Goal: Transaction & Acquisition: Purchase product/service

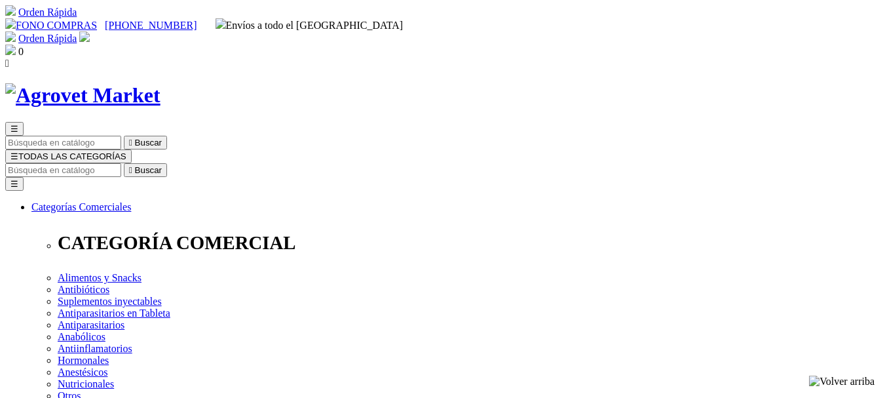
click at [121, 163] on input "Buscar" at bounding box center [63, 170] width 116 height 14
type input "g"
type input "comida"
click at [198, 163] on button " Buscar" at bounding box center [219, 170] width 43 height 14
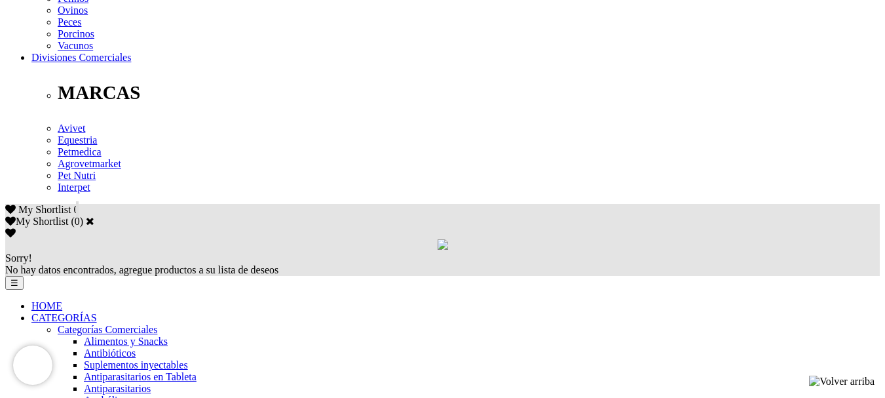
scroll to position [786, 0]
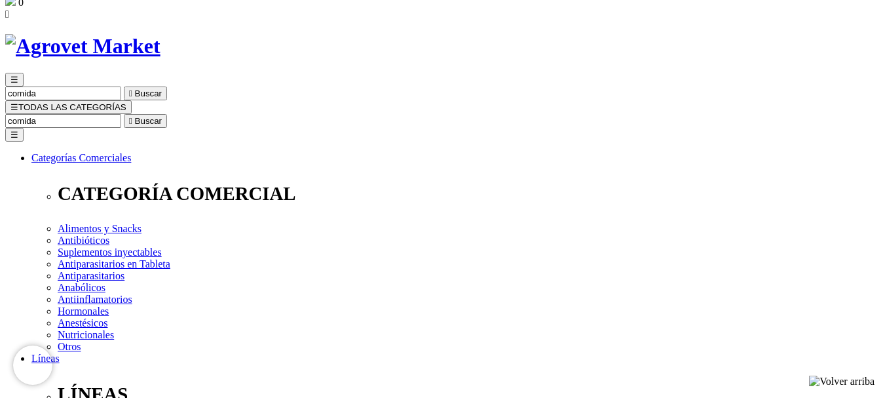
scroll to position [131, 0]
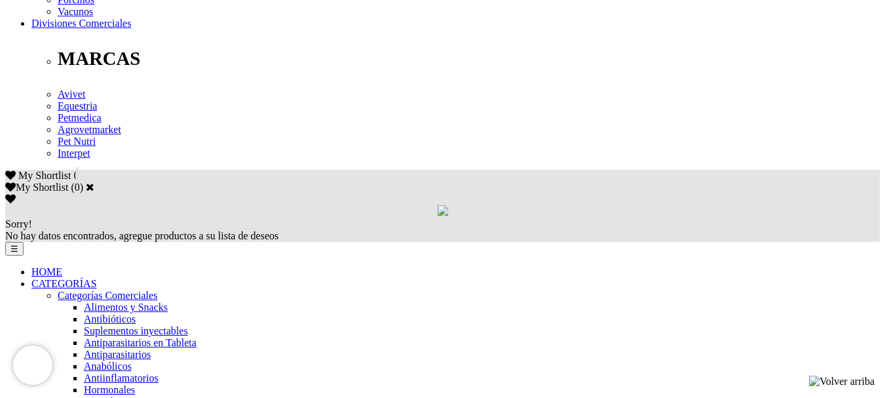
scroll to position [786, 0]
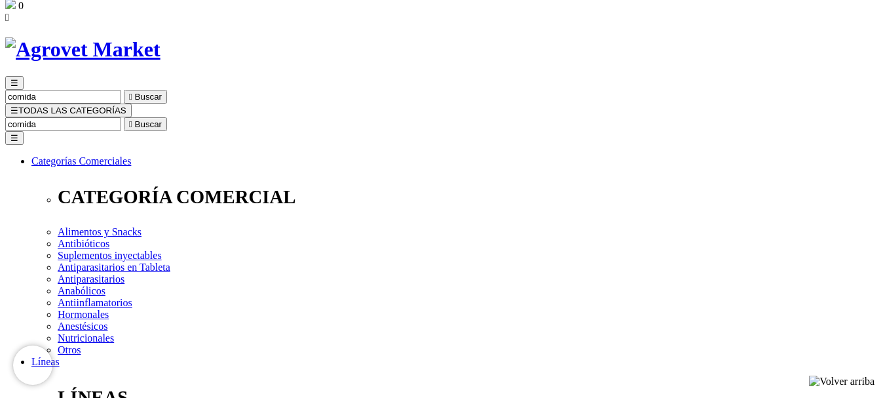
scroll to position [66, 0]
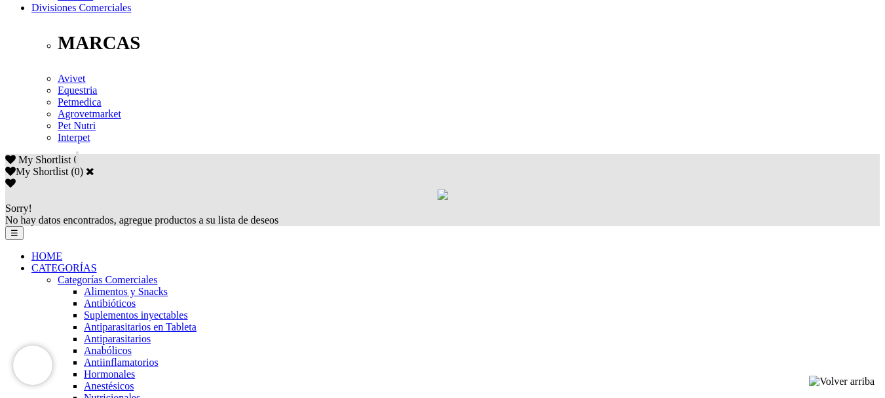
scroll to position [721, 0]
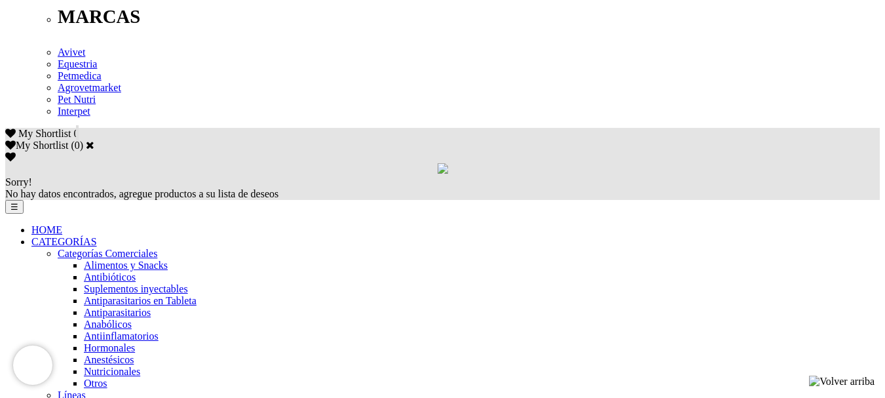
scroll to position [786, 0]
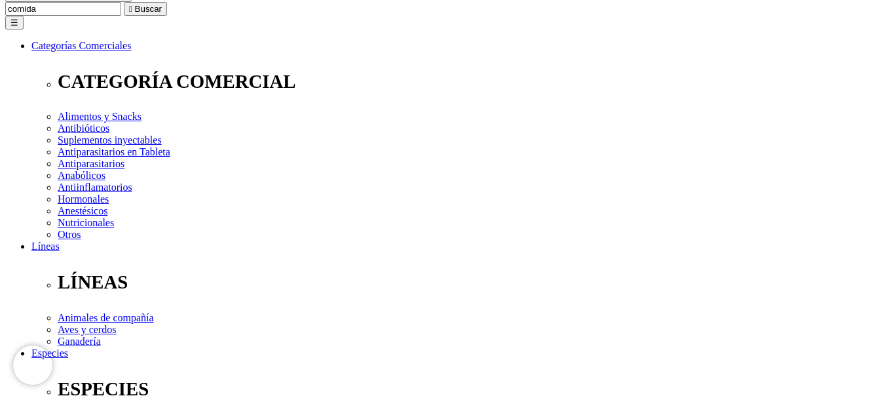
scroll to position [393, 0]
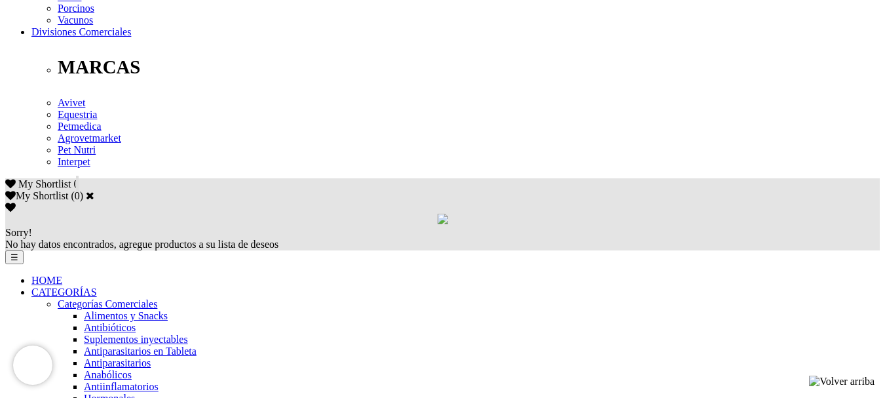
scroll to position [852, 0]
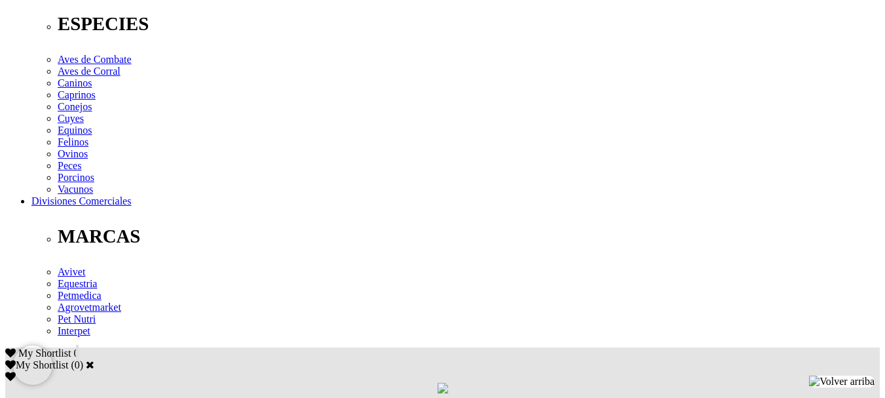
scroll to position [721, 0]
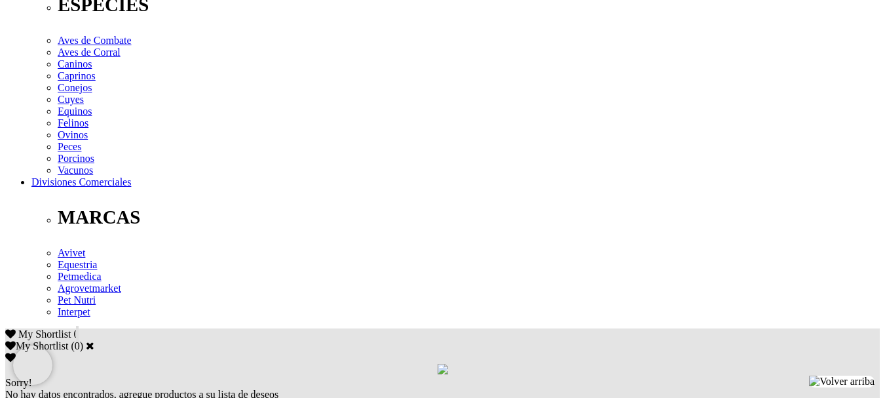
scroll to position [720, 0]
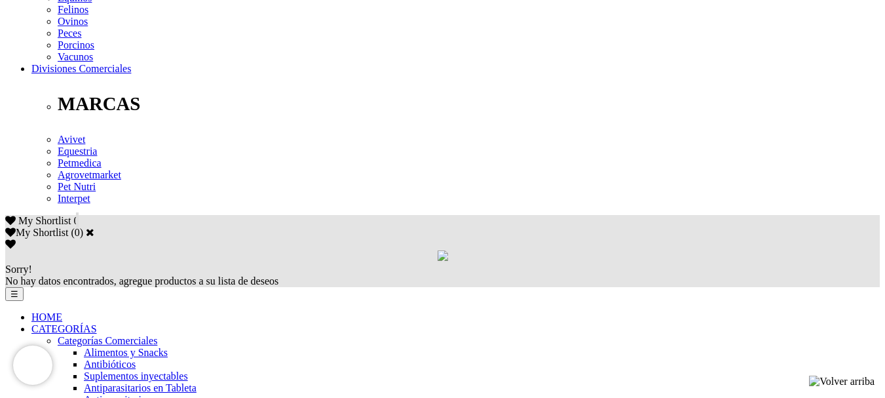
scroll to position [721, 0]
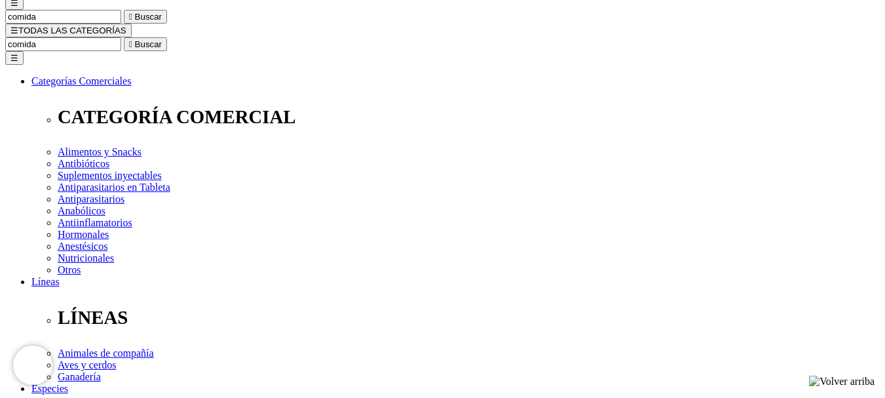
scroll to position [131, 0]
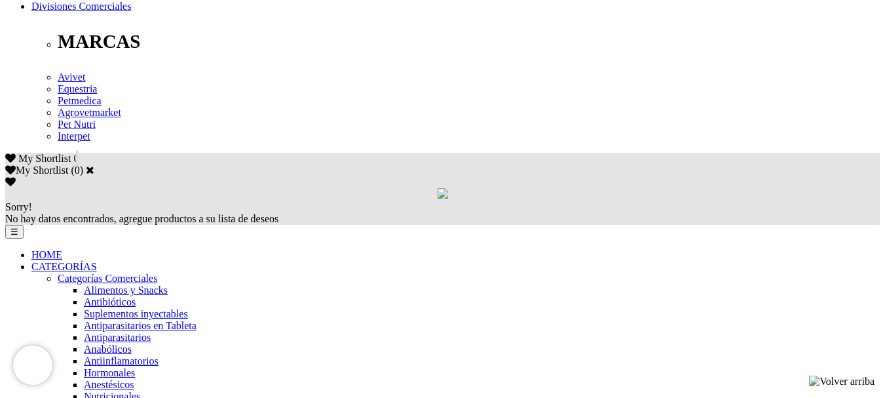
scroll to position [786, 0]
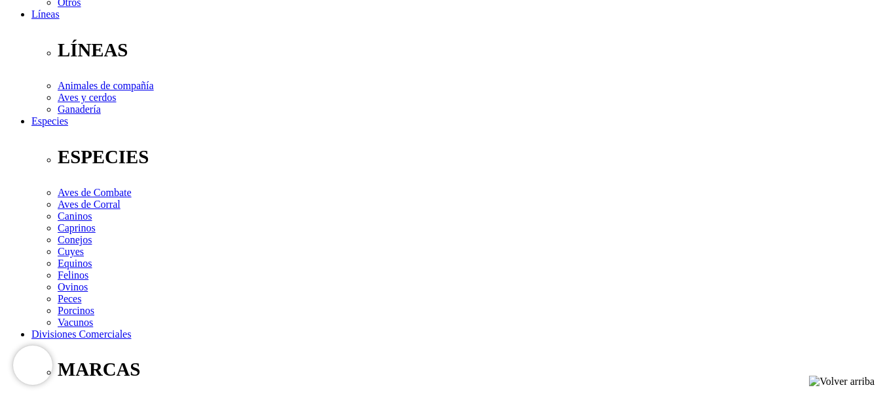
scroll to position [459, 0]
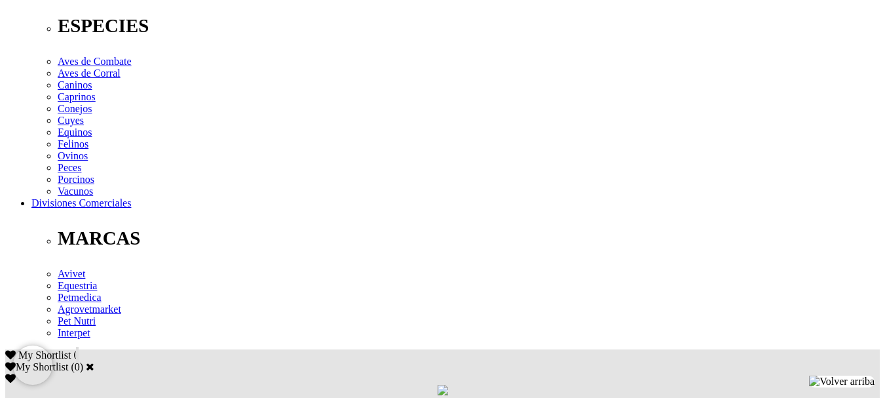
drag, startPoint x: 116, startPoint y: 273, endPoint x: 172, endPoint y: 282, distance: 56.3
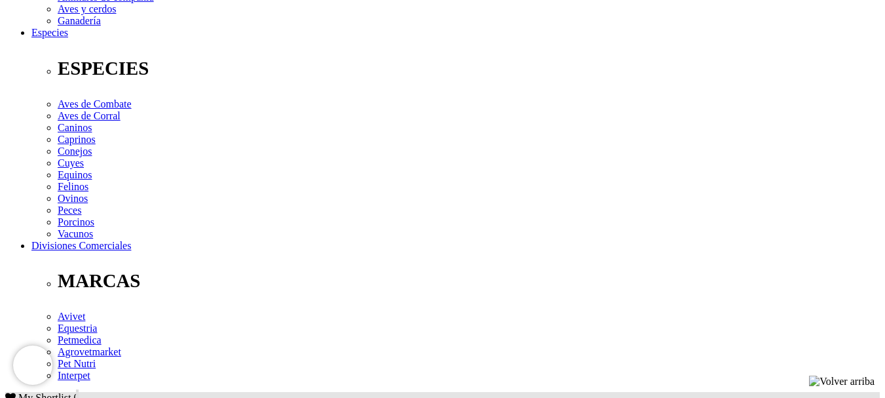
scroll to position [459, 0]
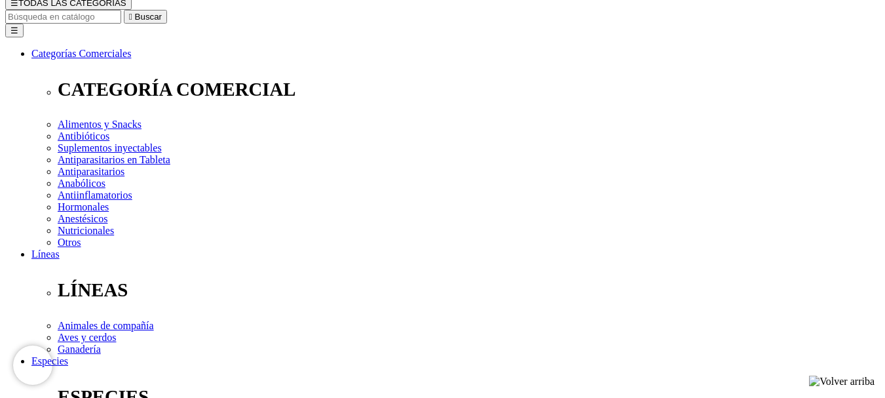
scroll to position [131, 0]
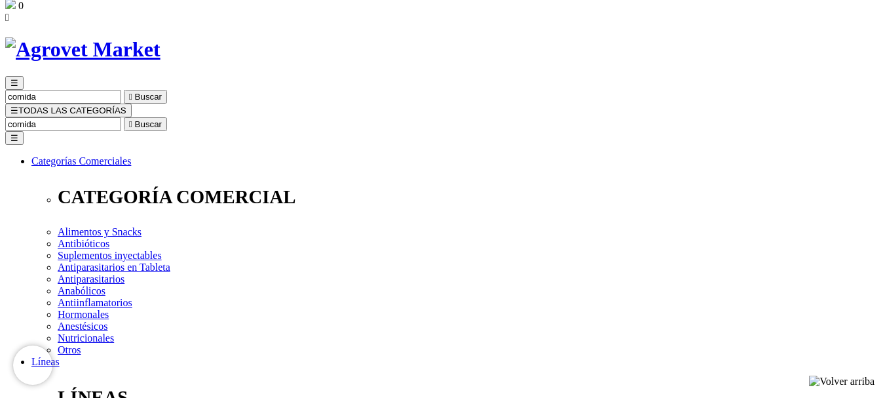
scroll to position [66, 0]
